Goal: Information Seeking & Learning: Find specific fact

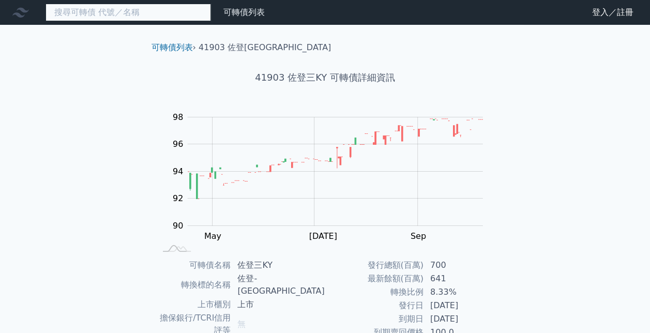
click at [161, 16] on input at bounding box center [129, 13] width 166 height 18
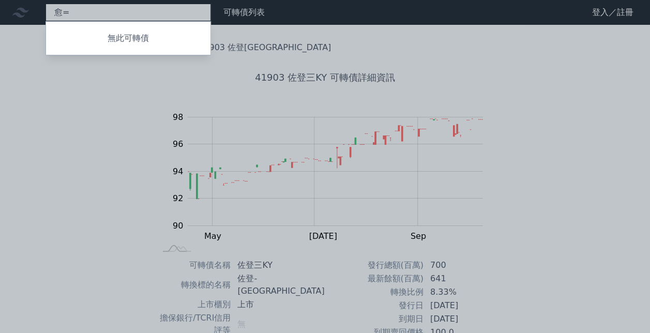
type input "愈"
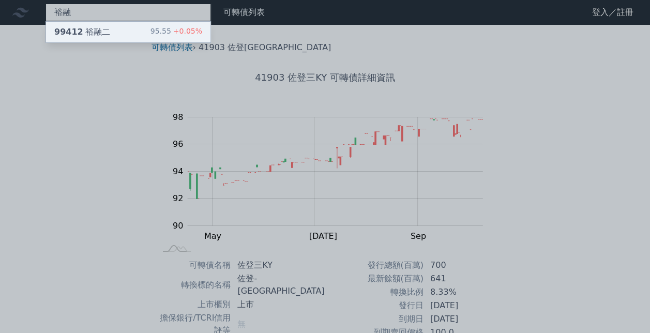
type input "裕融"
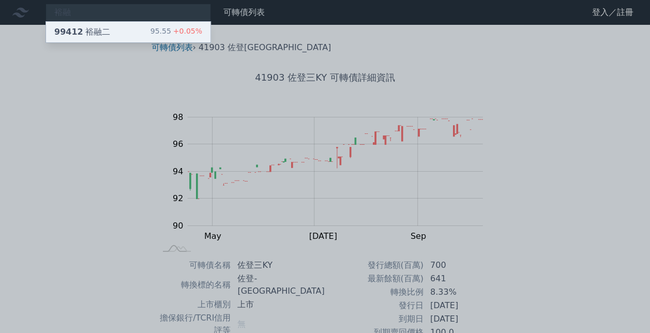
click at [97, 31] on div "99412 裕融二" at bounding box center [82, 32] width 56 height 12
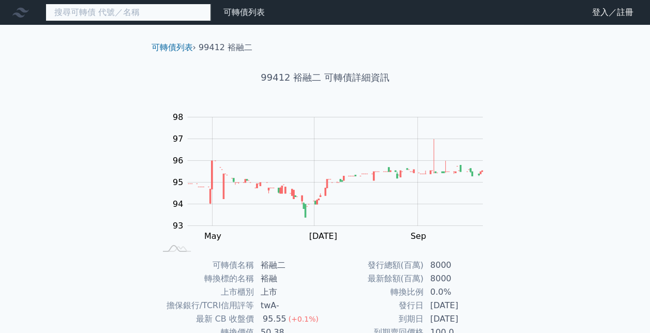
click at [185, 10] on input at bounding box center [129, 13] width 166 height 18
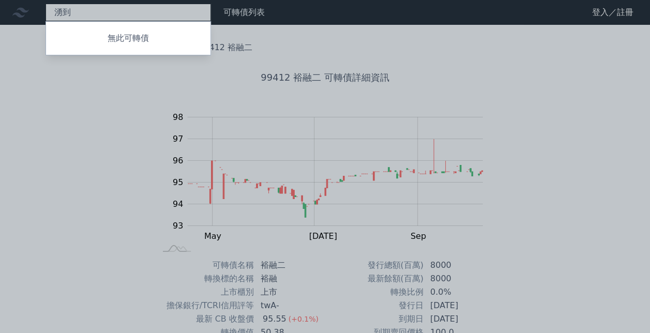
type input "湧"
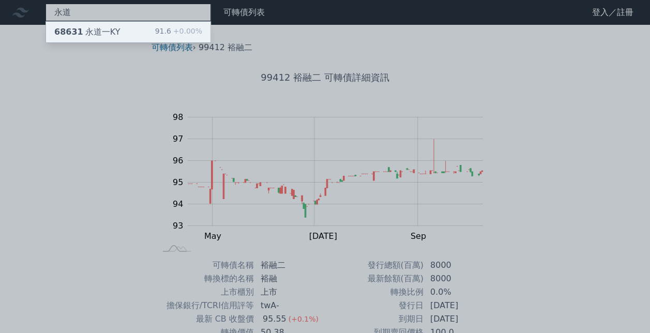
type input "永道"
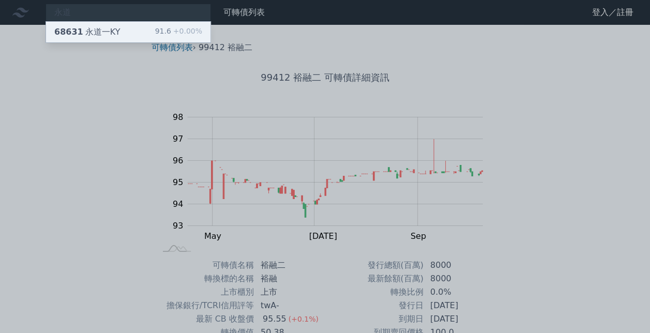
click at [120, 27] on div "68631 永道一KY 91.6 +0.00%" at bounding box center [128, 32] width 165 height 21
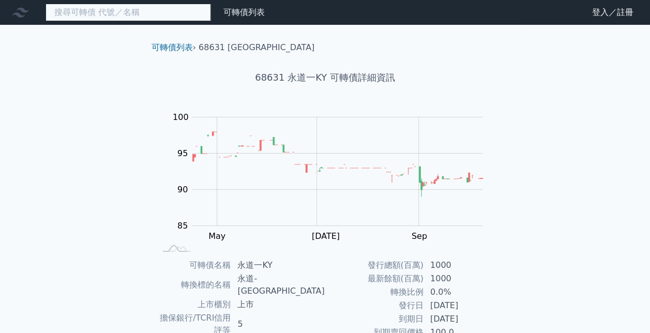
click at [157, 11] on input at bounding box center [129, 13] width 166 height 18
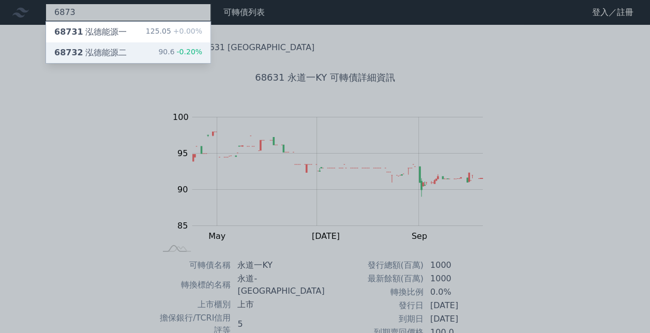
type input "6873"
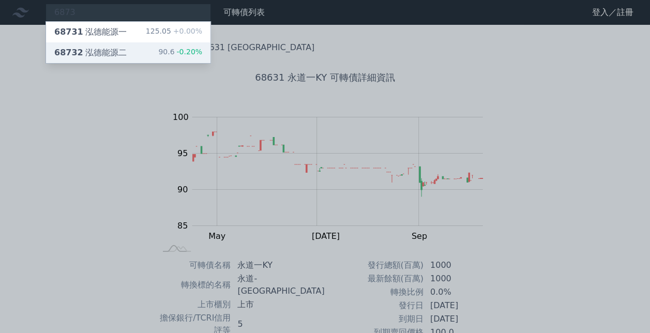
click at [106, 49] on div "68732 泓德能源二" at bounding box center [90, 53] width 72 height 12
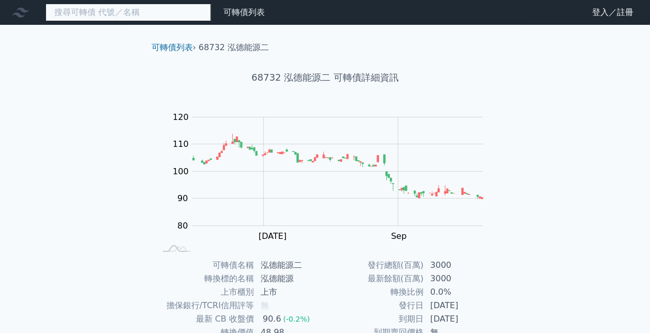
click at [157, 12] on input at bounding box center [129, 13] width 166 height 18
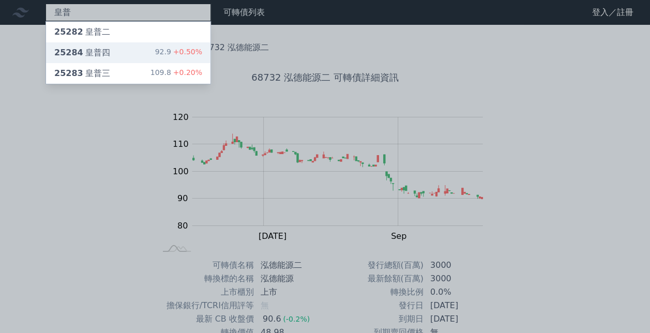
type input "皇普"
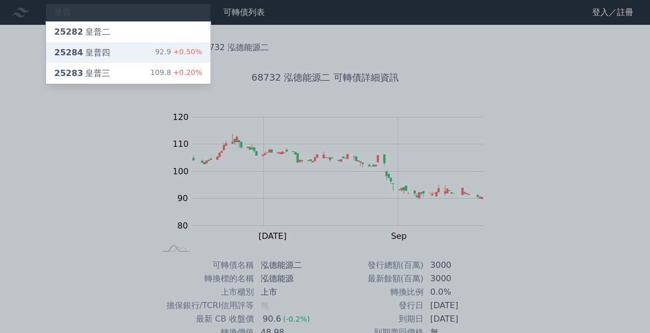
click at [94, 47] on div "25284 皇普四" at bounding box center [82, 53] width 56 height 12
